Goal: Task Accomplishment & Management: Manage account settings

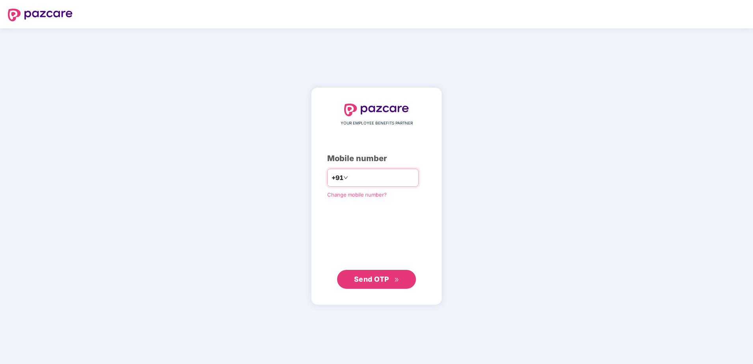
click at [353, 177] on input "number" at bounding box center [382, 178] width 65 height 13
click at [350, 180] on input "**********" at bounding box center [382, 178] width 65 height 13
type input "**********"
click at [392, 237] on div "**********" at bounding box center [376, 196] width 99 height 185
click at [377, 275] on span "Send OTP" at bounding box center [371, 279] width 35 height 8
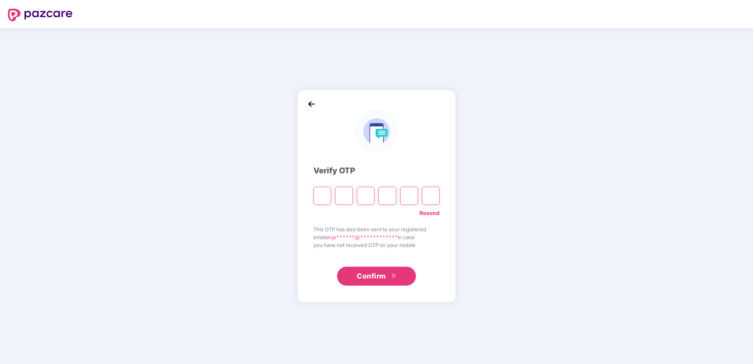
type input "*"
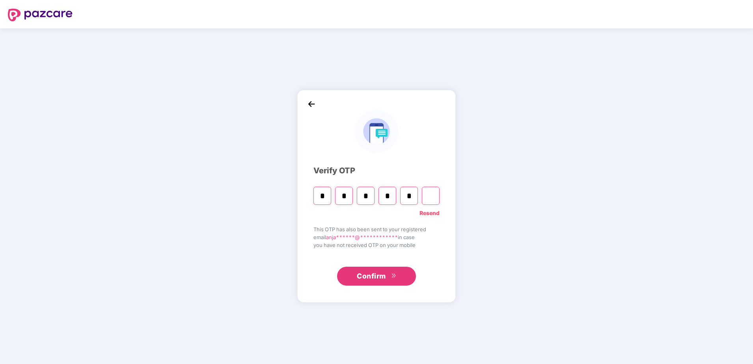
type input "*"
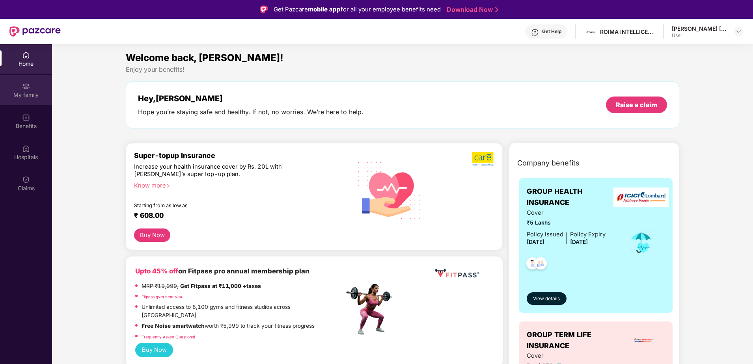
click at [13, 103] on div "My family" at bounding box center [26, 90] width 52 height 30
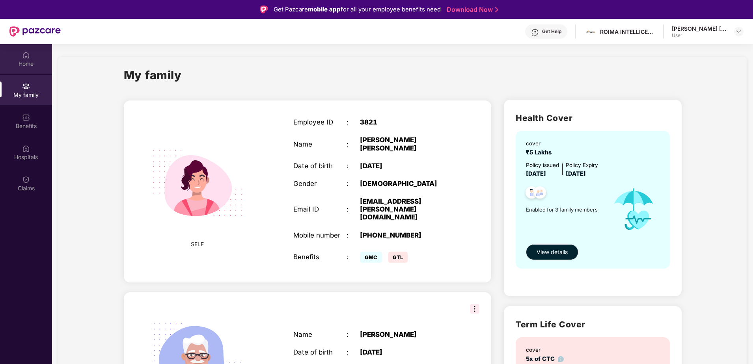
click at [20, 65] on div "Home" at bounding box center [26, 64] width 52 height 8
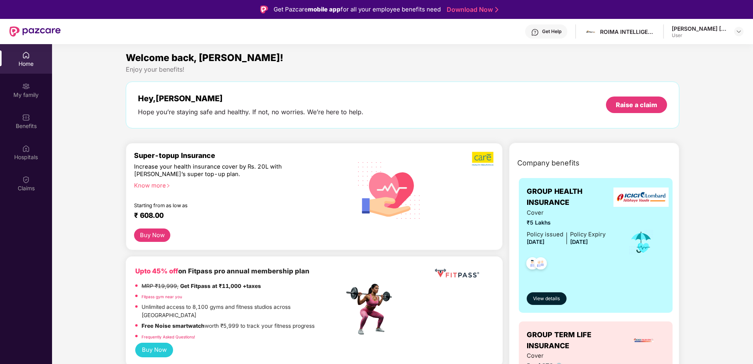
click at [31, 129] on div "Benefits" at bounding box center [26, 126] width 52 height 8
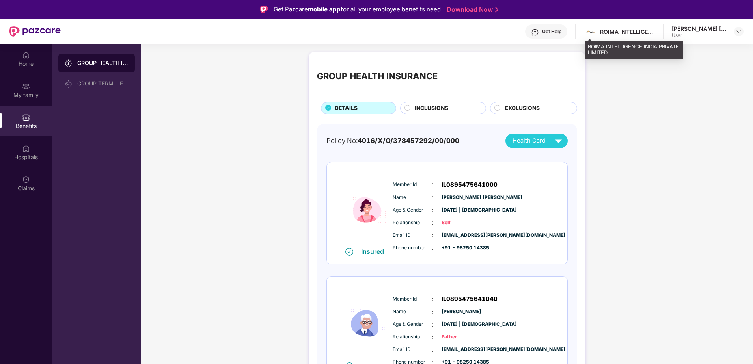
click at [629, 30] on div "ROIMA INTELLIGENCE INDIA PRIVATE LIMITED" at bounding box center [627, 31] width 55 height 7
click at [682, 36] on div "User" at bounding box center [699, 35] width 55 height 6
click at [739, 30] on img at bounding box center [739, 31] width 6 height 6
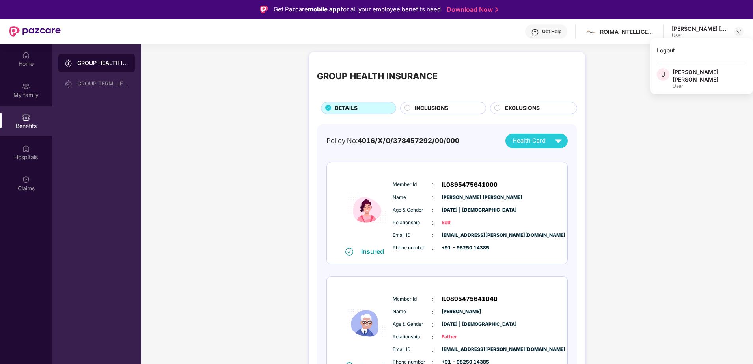
click at [668, 152] on div "GROUP HEALTH INSURANCE DETAILS INCLUSIONS EXCLUSIONS Policy No: 4016/X/O/378457…" at bounding box center [447, 295] width 612 height 494
click at [26, 160] on div "Hospitals" at bounding box center [26, 157] width 52 height 8
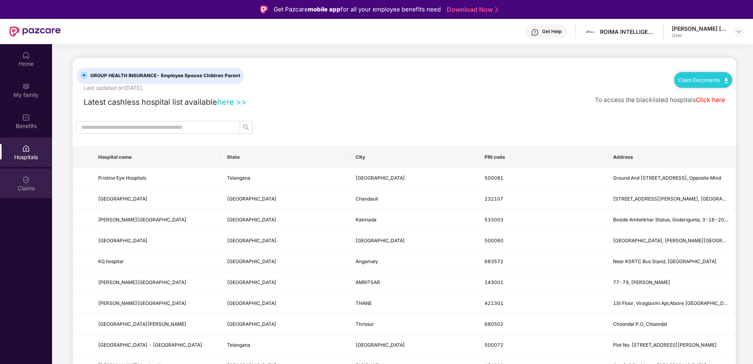
click at [25, 178] on img at bounding box center [26, 180] width 8 height 8
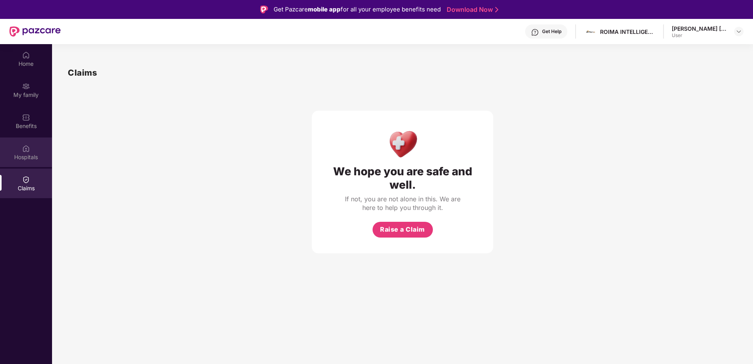
click at [35, 142] on div "Hospitals" at bounding box center [26, 153] width 52 height 30
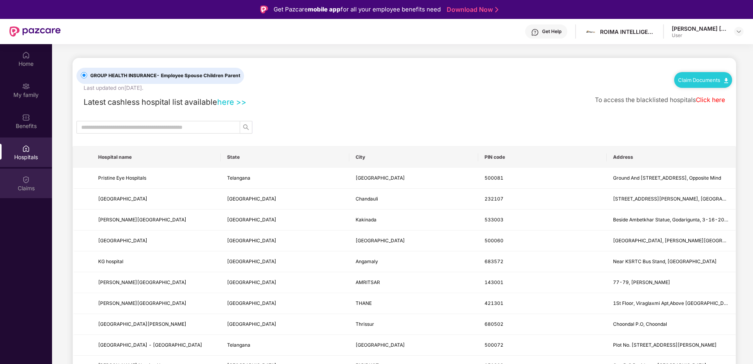
click at [23, 172] on div "Claims" at bounding box center [26, 184] width 52 height 30
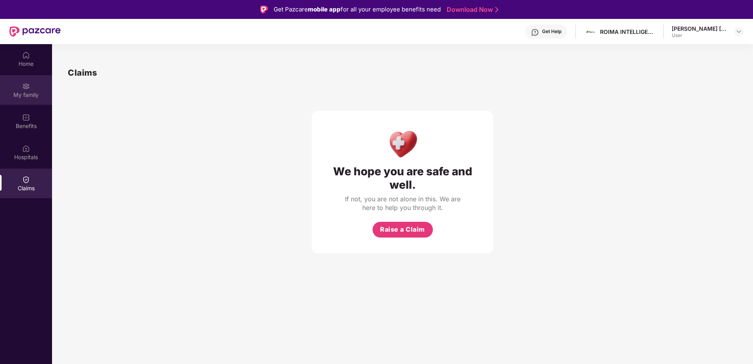
click at [17, 97] on div "My family" at bounding box center [26, 95] width 52 height 8
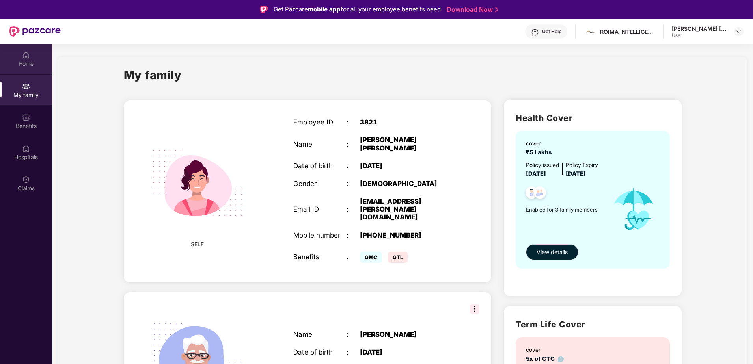
click at [20, 71] on div "Home" at bounding box center [26, 59] width 52 height 30
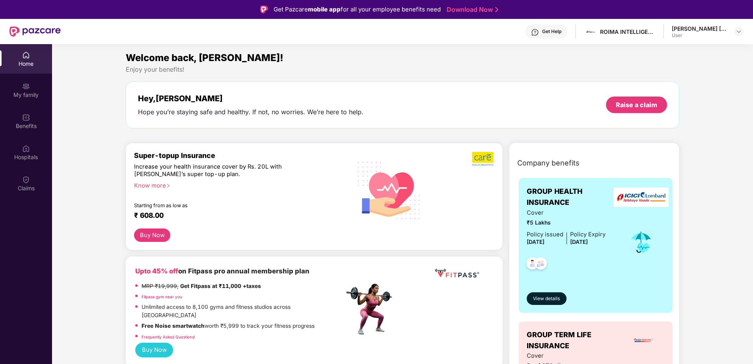
click at [15, 90] on div "My family" at bounding box center [26, 90] width 52 height 30
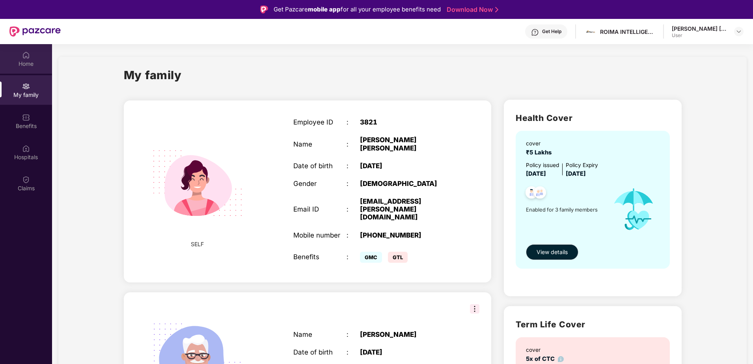
click at [33, 62] on div "Home" at bounding box center [26, 64] width 52 height 8
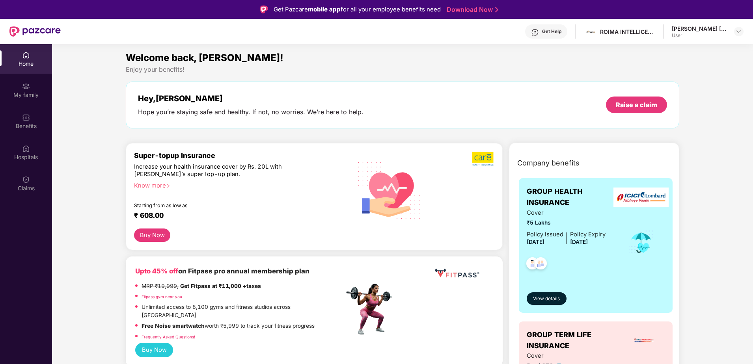
click at [714, 31] on div "[PERSON_NAME] [PERSON_NAME]" at bounding box center [699, 28] width 55 height 7
click at [735, 33] on div at bounding box center [738, 31] width 9 height 9
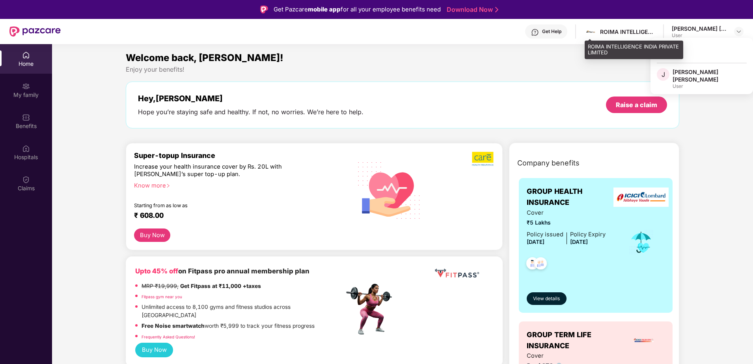
click at [636, 27] on div "ROIMA INTELLIGENCE INDIA PRIVATE LIMITED" at bounding box center [619, 32] width 71 height 14
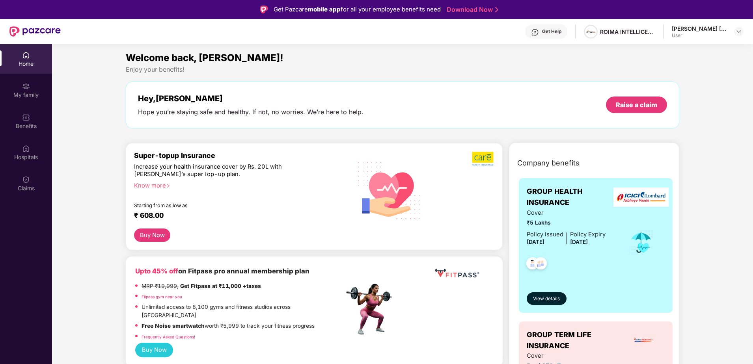
click at [592, 37] on span at bounding box center [591, 32] width 14 height 14
click at [620, 36] on div "ROIMA INTELLIGENCE INDIA PRIVATE LIMITED" at bounding box center [619, 32] width 71 height 14
click at [24, 99] on div "My family" at bounding box center [26, 90] width 52 height 30
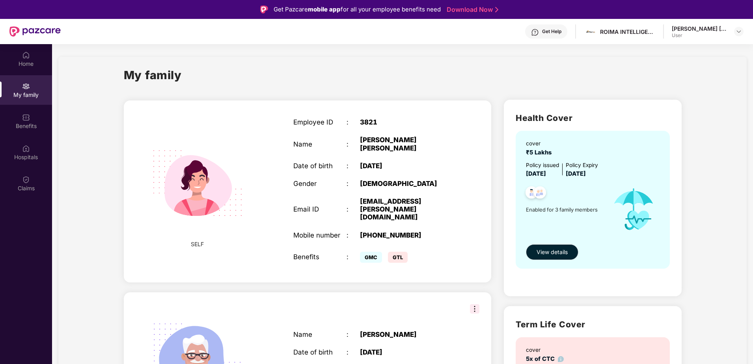
click at [739, 143] on div "My family SELF Employee ID : 3821 Name : [PERSON_NAME] [PERSON_NAME] Date of bi…" at bounding box center [402, 335] width 688 height 556
click at [27, 61] on div "Home" at bounding box center [26, 64] width 52 height 8
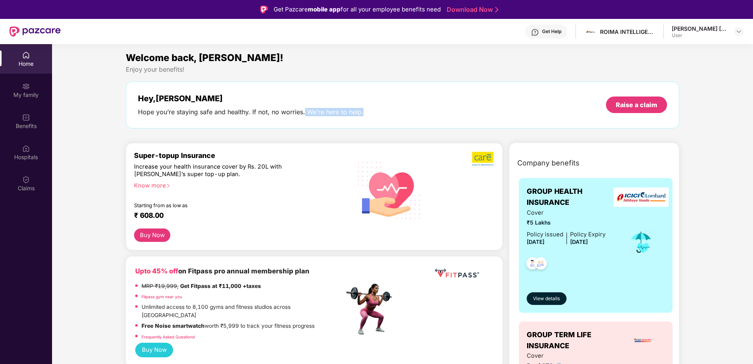
drag, startPoint x: 304, startPoint y: 110, endPoint x: 384, endPoint y: 107, distance: 80.1
click at [384, 107] on div "Hey, [PERSON_NAME] you’re staying safe and healthy. If not, no worries. We’re h…" at bounding box center [402, 105] width 529 height 22
drag, startPoint x: 384, startPoint y: 107, endPoint x: 429, endPoint y: 110, distance: 44.2
click at [429, 110] on div "Hey, [PERSON_NAME] you’re staying safe and healthy. If not, no worries. We’re h…" at bounding box center [402, 105] width 529 height 22
click at [703, 29] on div "[PERSON_NAME] [PERSON_NAME]" at bounding box center [699, 28] width 55 height 7
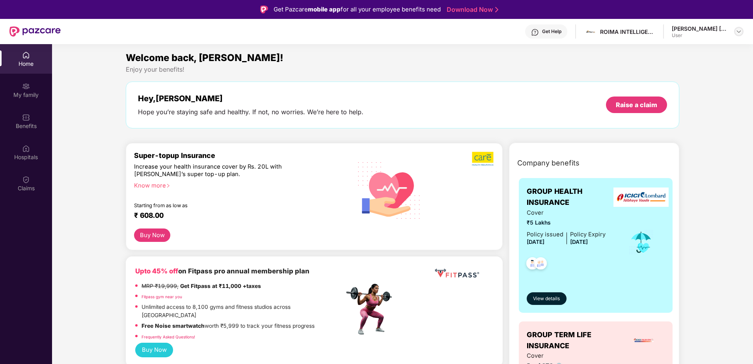
click at [738, 31] on img at bounding box center [739, 31] width 6 height 6
click at [703, 83] on div "User" at bounding box center [710, 86] width 74 height 6
click at [738, 32] on img at bounding box center [739, 31] width 6 height 6
click at [670, 52] on div "Logout" at bounding box center [702, 50] width 103 height 15
